Goal: Task Accomplishment & Management: Use online tool/utility

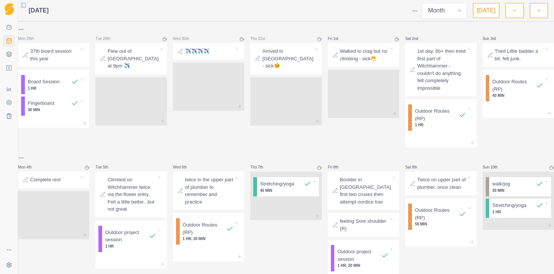
select select "month"
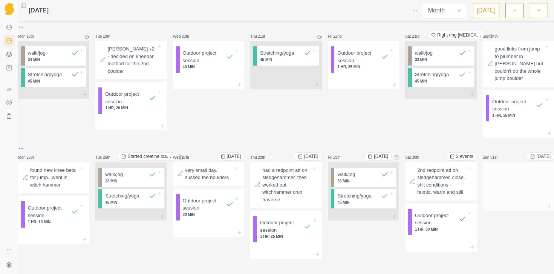
click at [547, 206] on line at bounding box center [548, 206] width 3 height 0
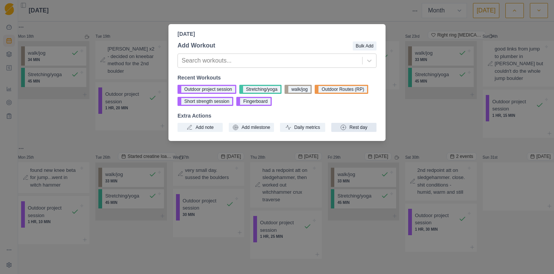
click at [355, 127] on button "Rest day" at bounding box center [353, 127] width 45 height 9
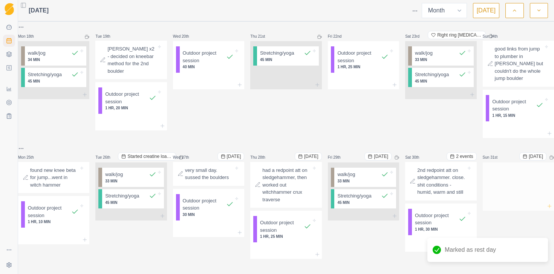
click at [546, 203] on icon at bounding box center [549, 206] width 6 height 6
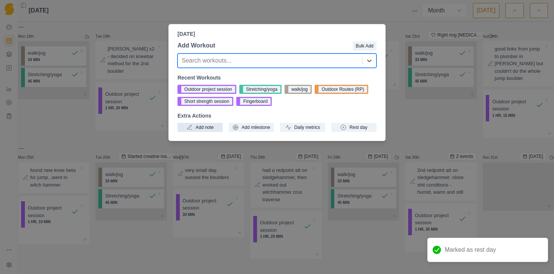
click at [198, 124] on button "Add note" at bounding box center [199, 127] width 45 height 9
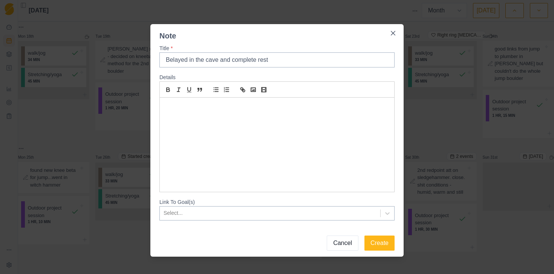
type input "Belayed in the cave and complete rest"
click at [364, 235] on button "Create" at bounding box center [379, 242] width 30 height 15
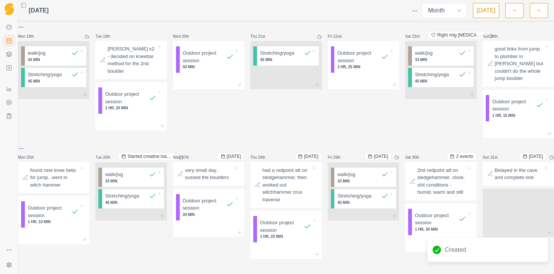
click at [486, 12] on button "[DATE]" at bounding box center [486, 10] width 26 height 15
click at [489, 11] on button "[DATE]" at bounding box center [486, 10] width 26 height 15
click at [416, 10] on html "Sequence Dashboard Planner Workouts Plans Performance Metrics Goals Tests Setti…" at bounding box center [277, 137] width 554 height 274
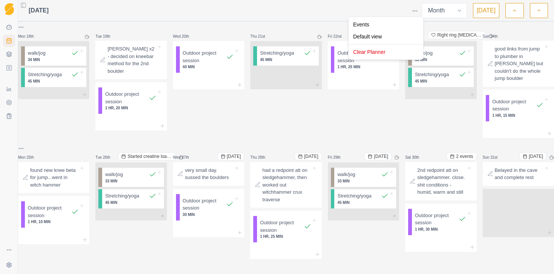
click at [384, 14] on html "Sequence Dashboard Planner Workouts Plans Performance Metrics Goals Tests Setti…" at bounding box center [277, 137] width 554 height 274
click at [539, 12] on icon "button" at bounding box center [538, 11] width 5 height 8
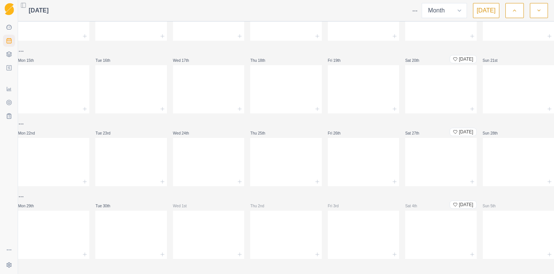
scroll to position [130, 0]
click at [489, 12] on button "[DATE]" at bounding box center [486, 10] width 26 height 15
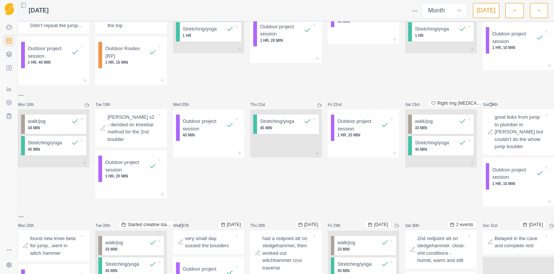
scroll to position [410, 0]
